Goal: Information Seeking & Learning: Check status

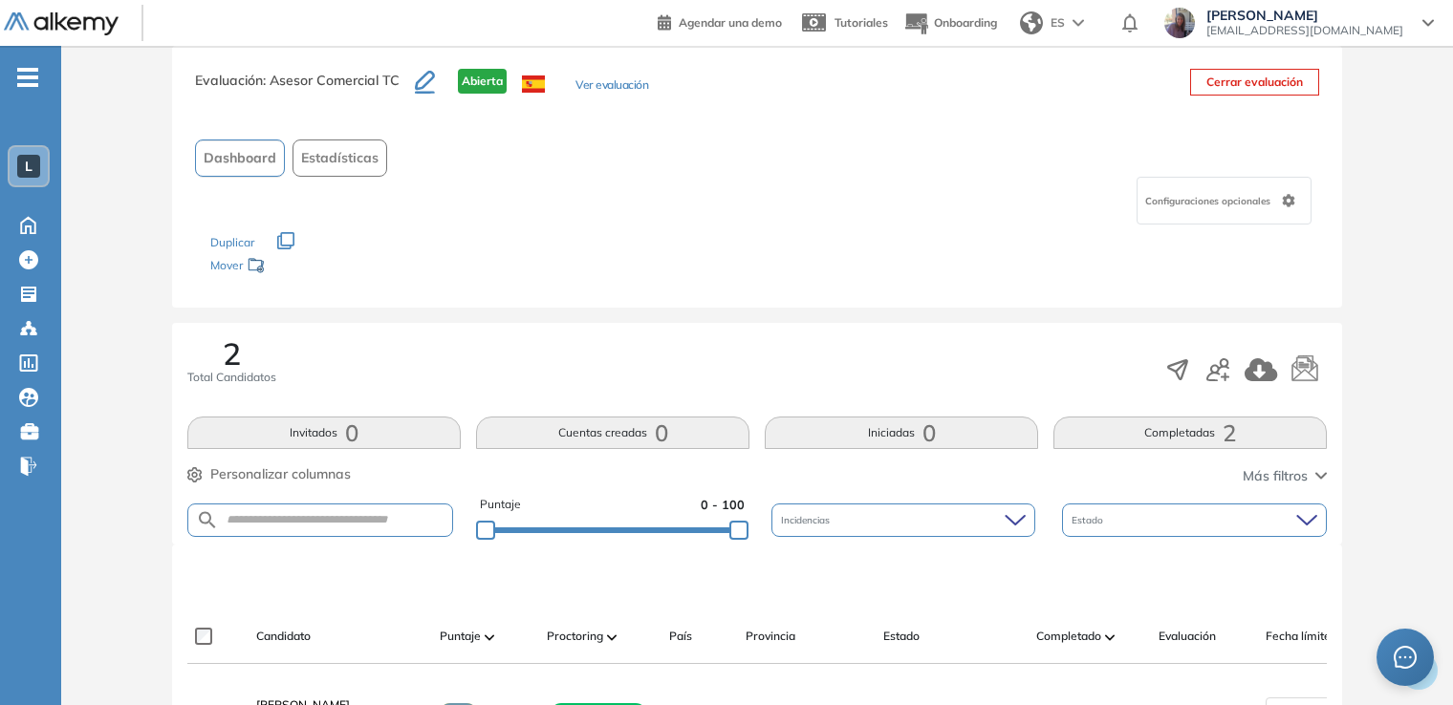
scroll to position [76, 0]
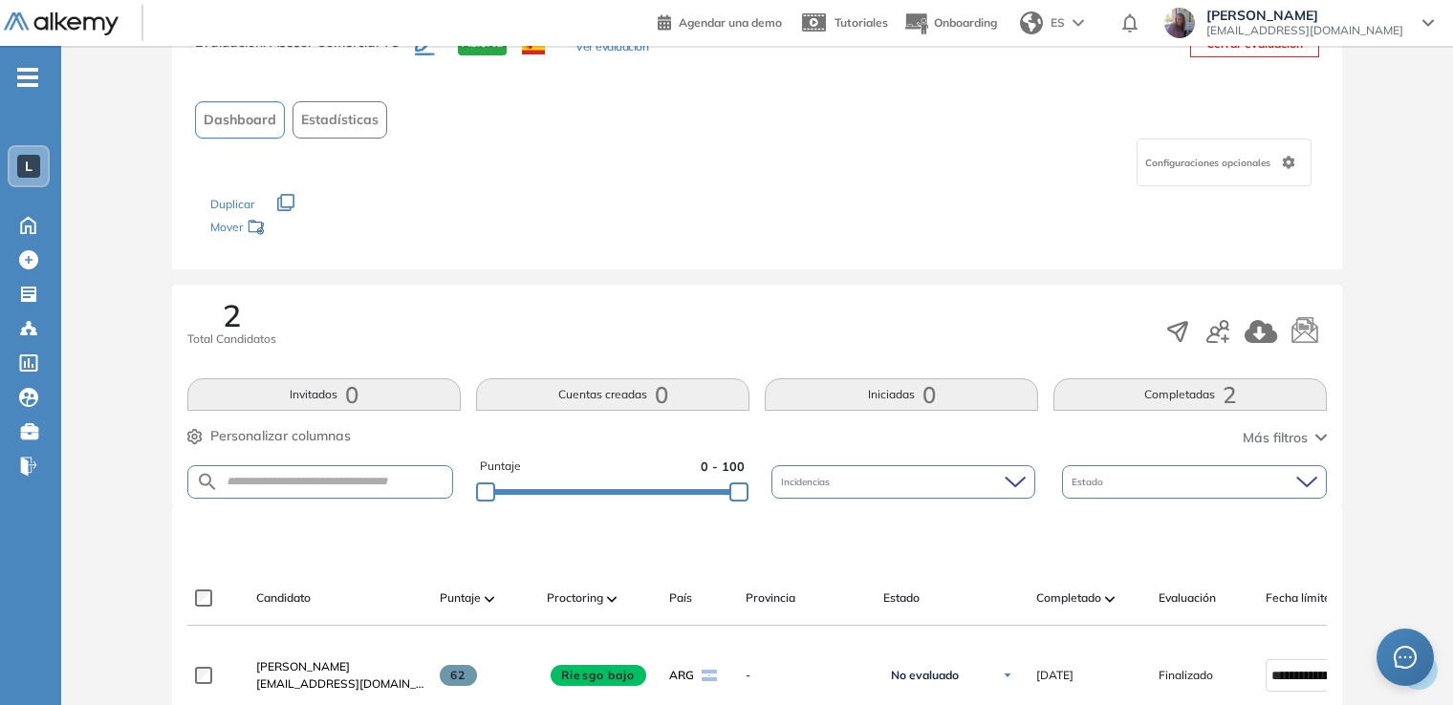
click at [132, 450] on div "Evaluación : Asesor Comercial TC Abierta Ver evaluación Cerrar evaluación Dashb…" at bounding box center [757, 582] width 1376 height 1148
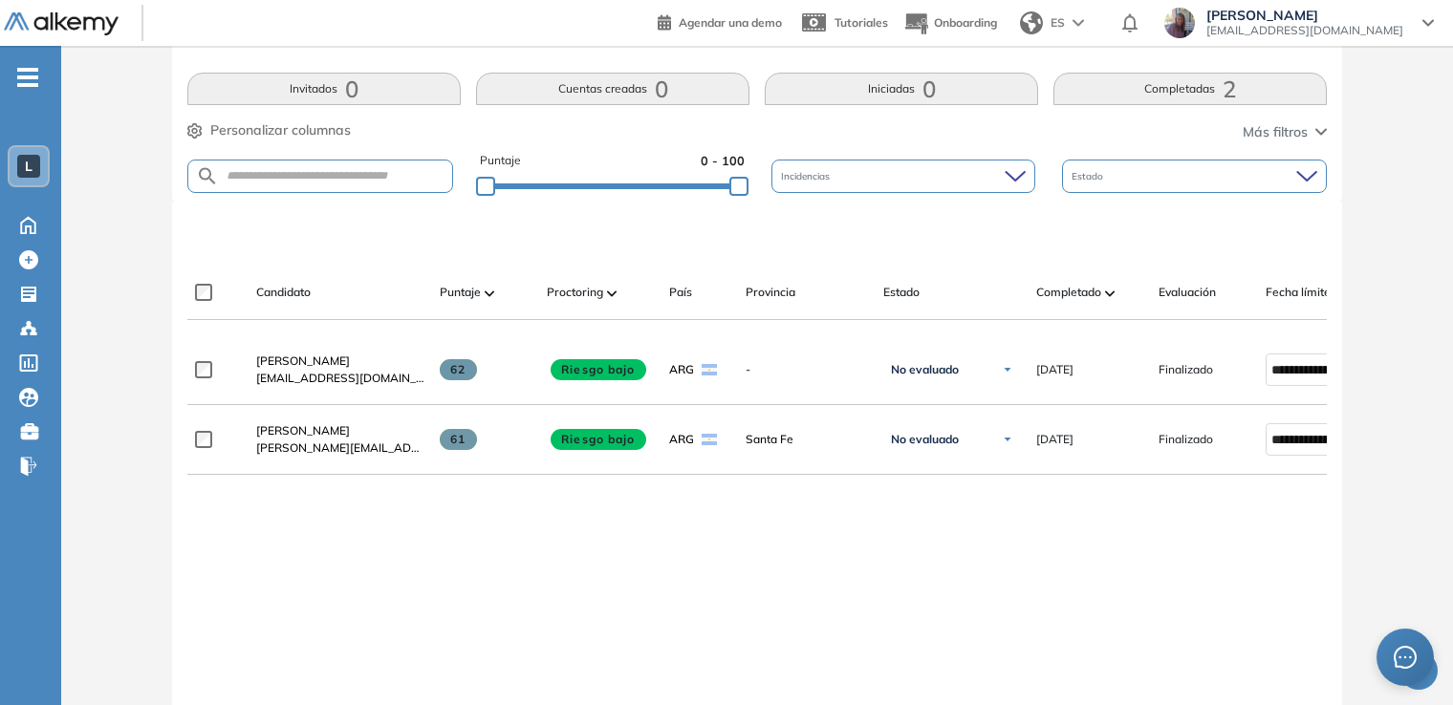
scroll to position [420, 0]
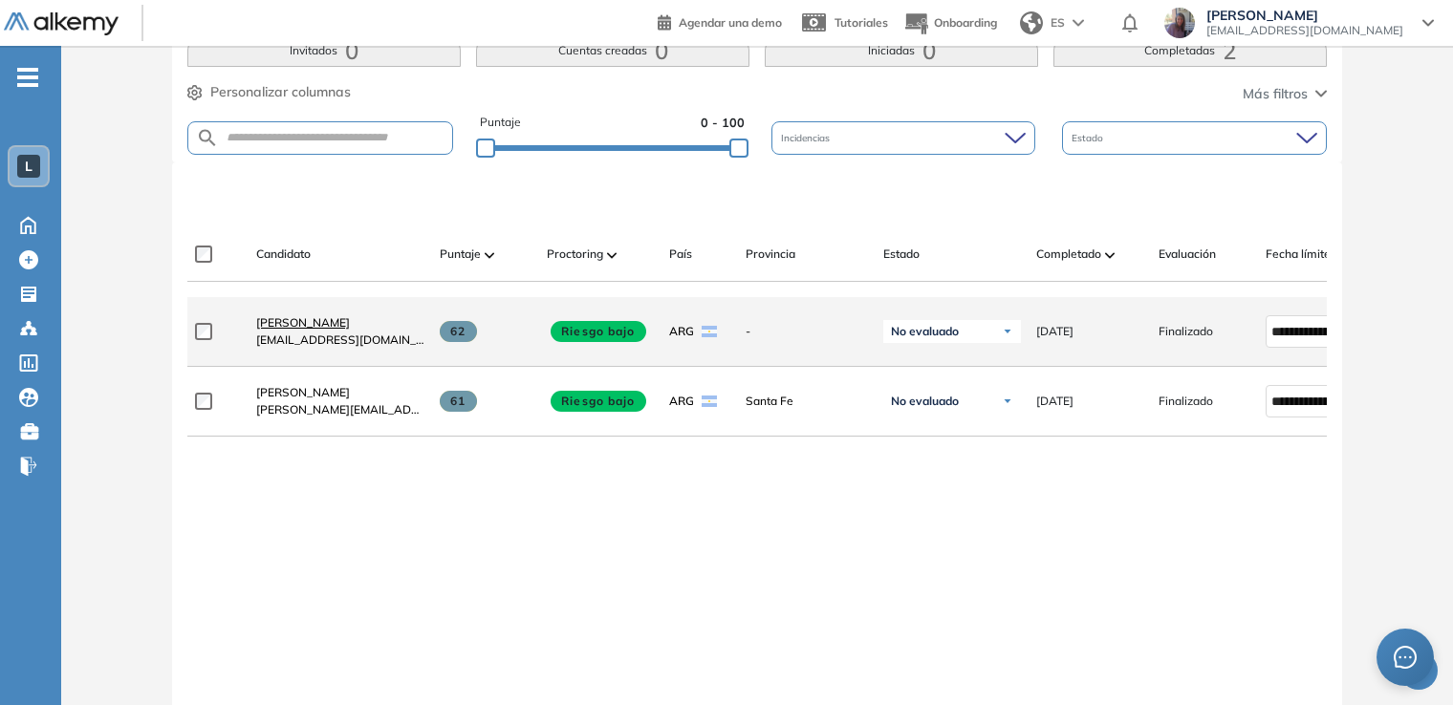
click at [314, 326] on span "[PERSON_NAME]" at bounding box center [303, 322] width 94 height 14
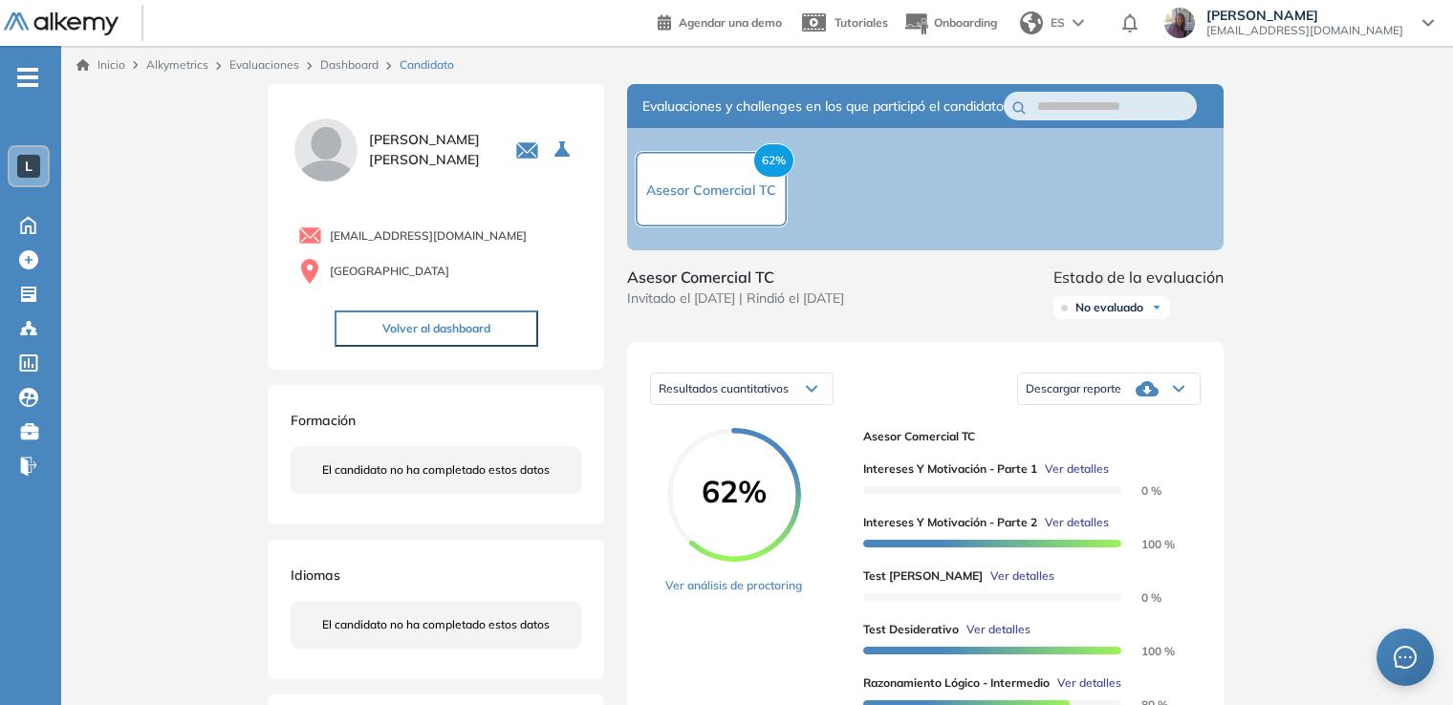
click at [395, 325] on button "Volver al dashboard" at bounding box center [436, 329] width 204 height 36
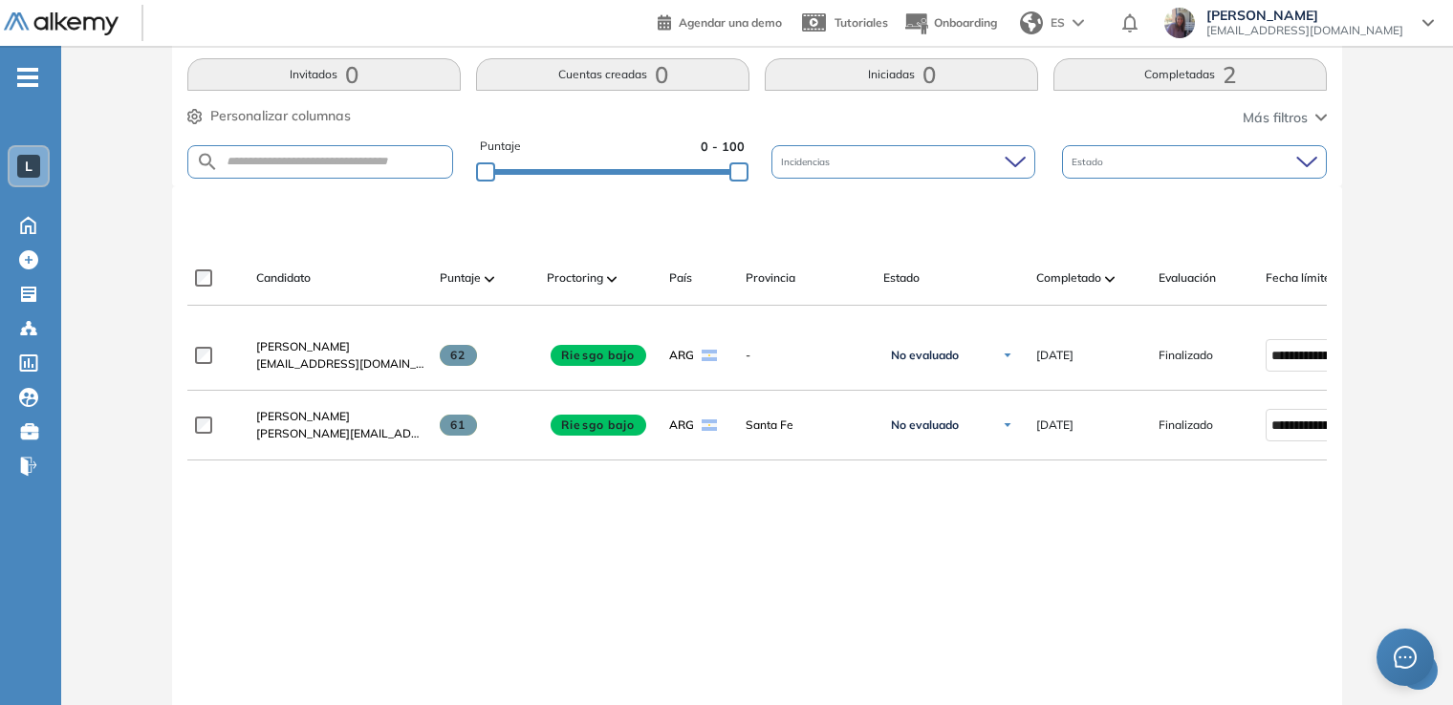
scroll to position [420, 0]
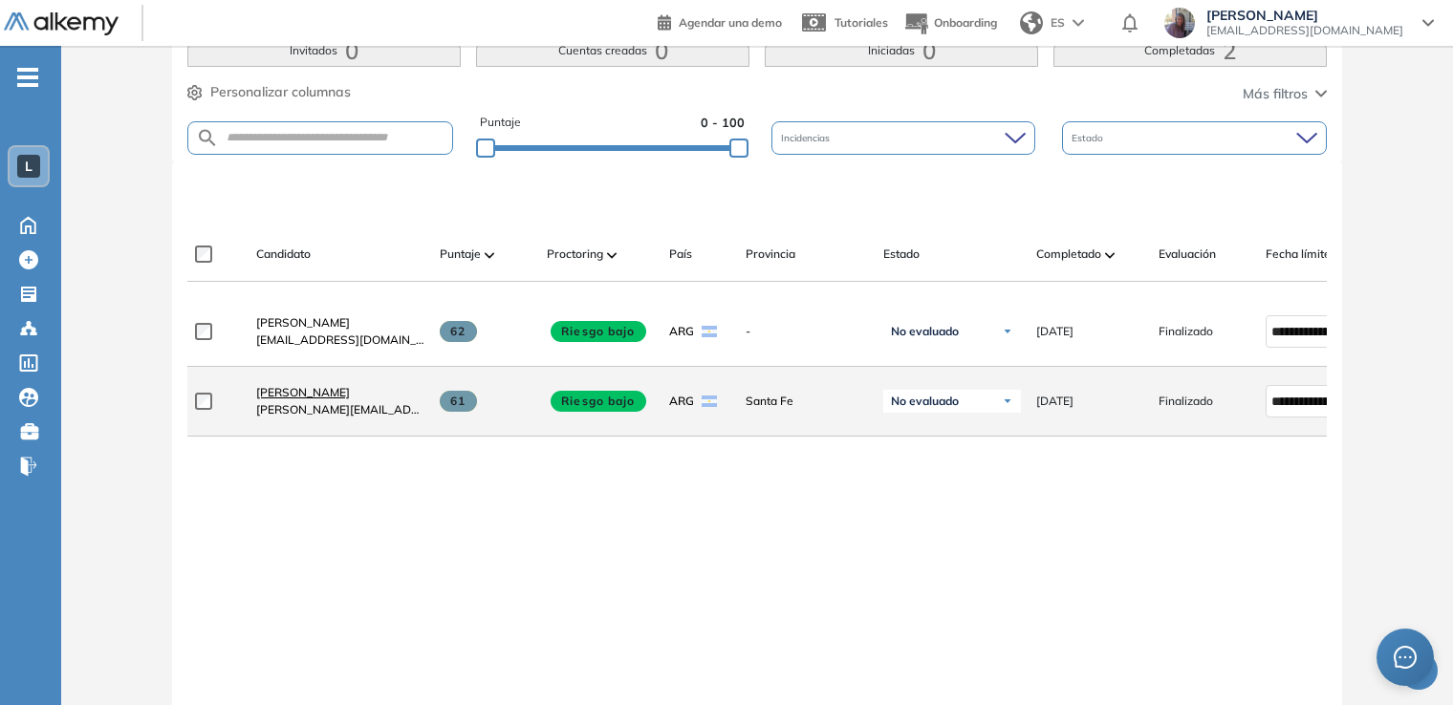
click at [294, 398] on span "[PERSON_NAME]" at bounding box center [303, 392] width 94 height 14
